Goal: Transaction & Acquisition: Download file/media

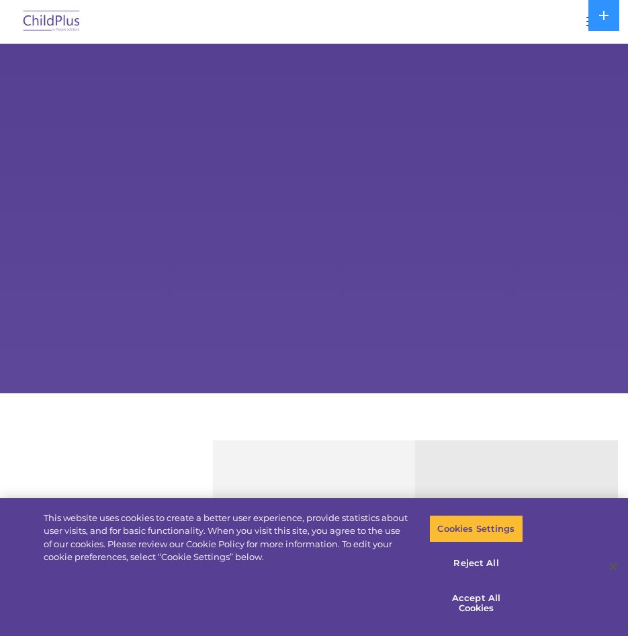
select select "MEDIUM"
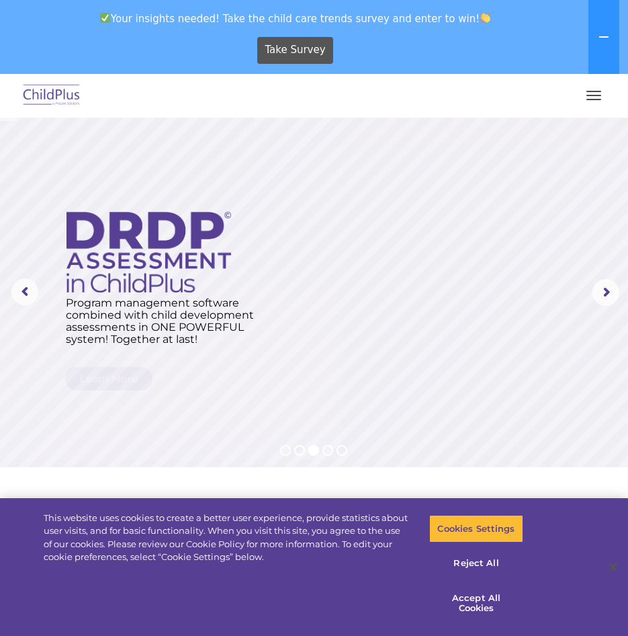
click at [586, 93] on button "button" at bounding box center [594, 96] width 28 height 22
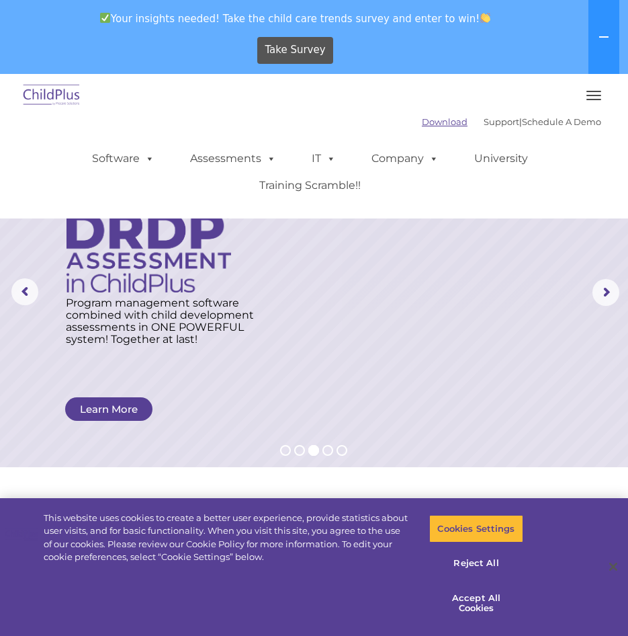
click at [422, 124] on link "Download" at bounding box center [445, 121] width 46 height 11
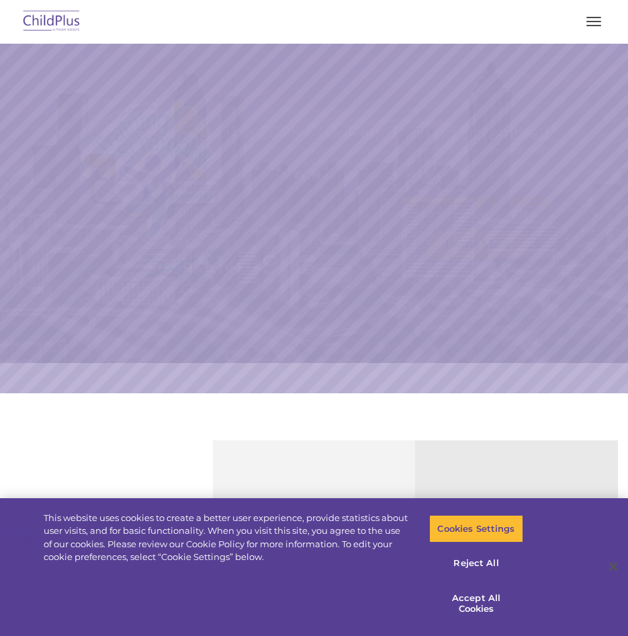
select select "MEDIUM"
